Goal: Find specific page/section: Find specific page/section

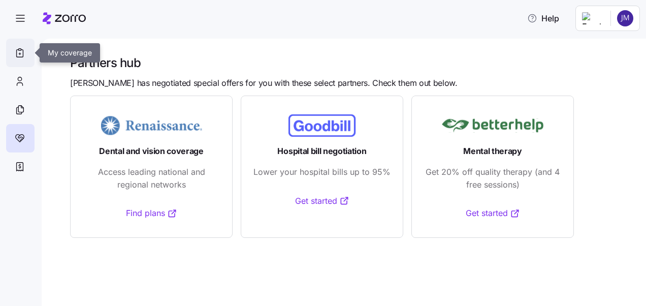
click at [17, 52] on icon at bounding box center [19, 53] width 11 height 12
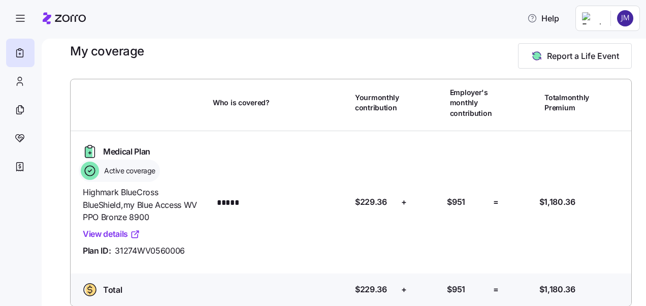
scroll to position [23, 0]
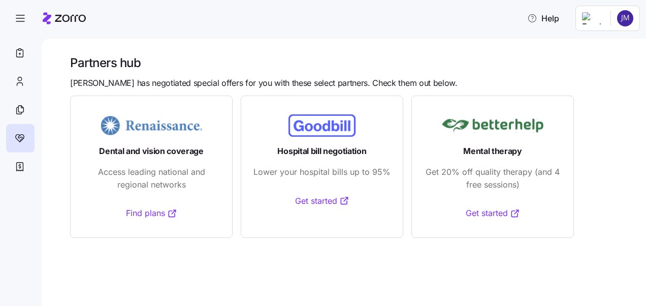
click at [487, 209] on link "Get started" at bounding box center [493, 213] width 54 height 13
